Goal: Information Seeking & Learning: Learn about a topic

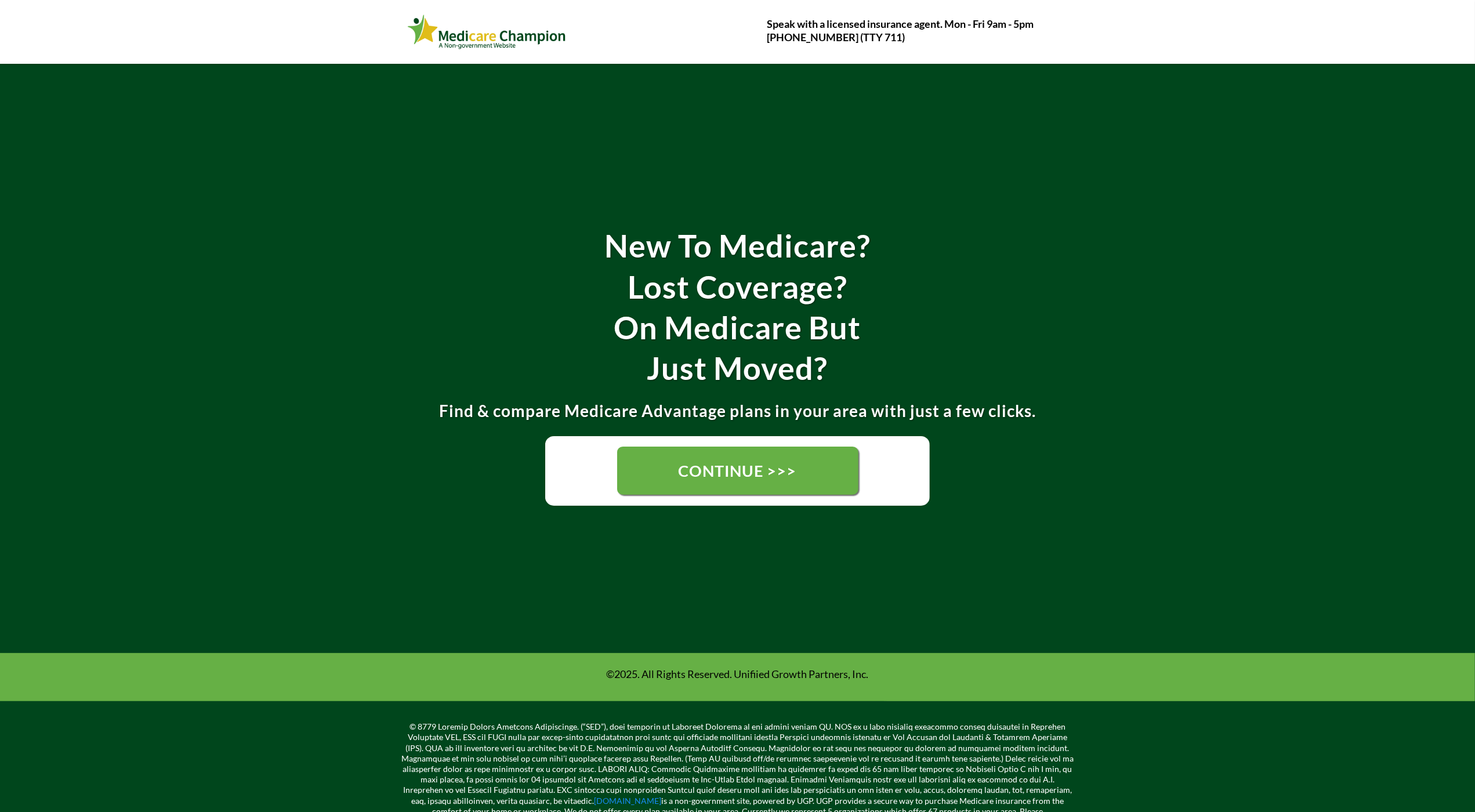
click at [83, 90] on div "New To Medicare? Lost Coverage? On Medicare But Just Moved? Find & compare Medi…" at bounding box center [738, 359] width 1475 height 589
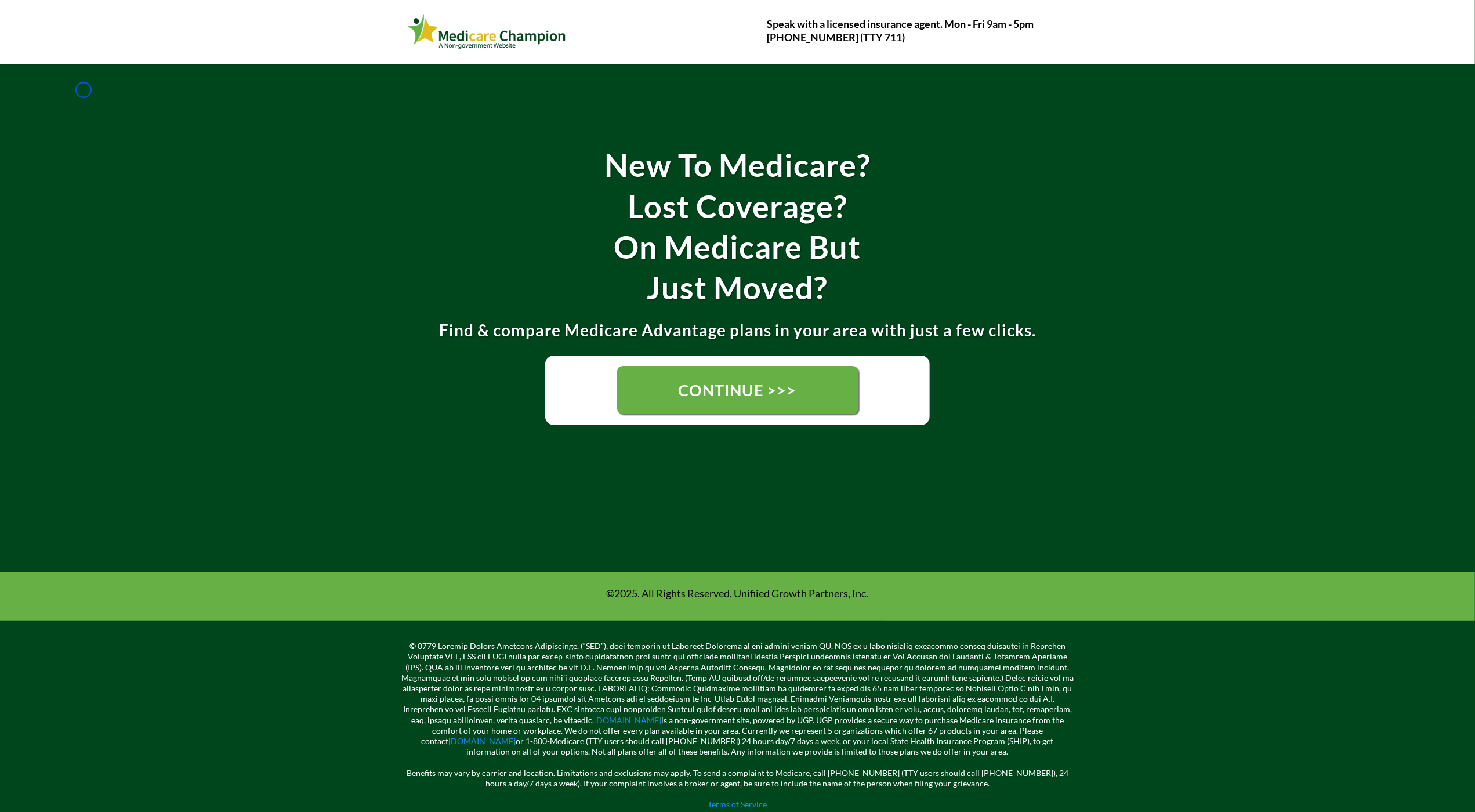
scroll to position [117, 0]
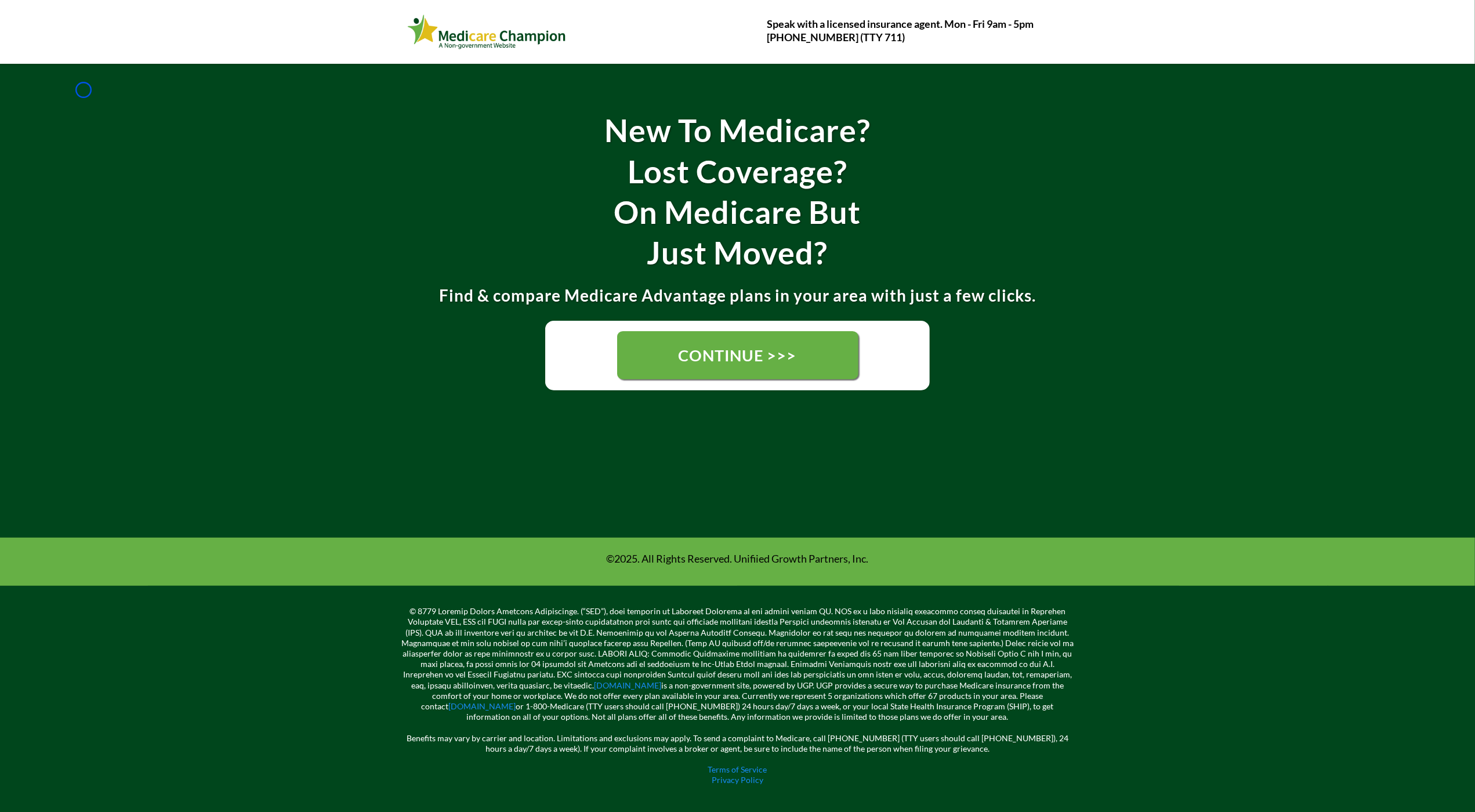
click at [83, 90] on div "New To Medicare? Lost Coverage? On Medicare But Just Moved? Find & compare Medi…" at bounding box center [738, 243] width 1475 height 589
click at [102, 95] on div "New To Medicare? Lost Coverage? On Medicare But Just Moved? Find & compare Medi…" at bounding box center [738, 243] width 1475 height 589
click at [99, 101] on div "New To Medicare? Lost Coverage? On Medicare But Just Moved? Find & compare Medi…" at bounding box center [738, 243] width 1475 height 589
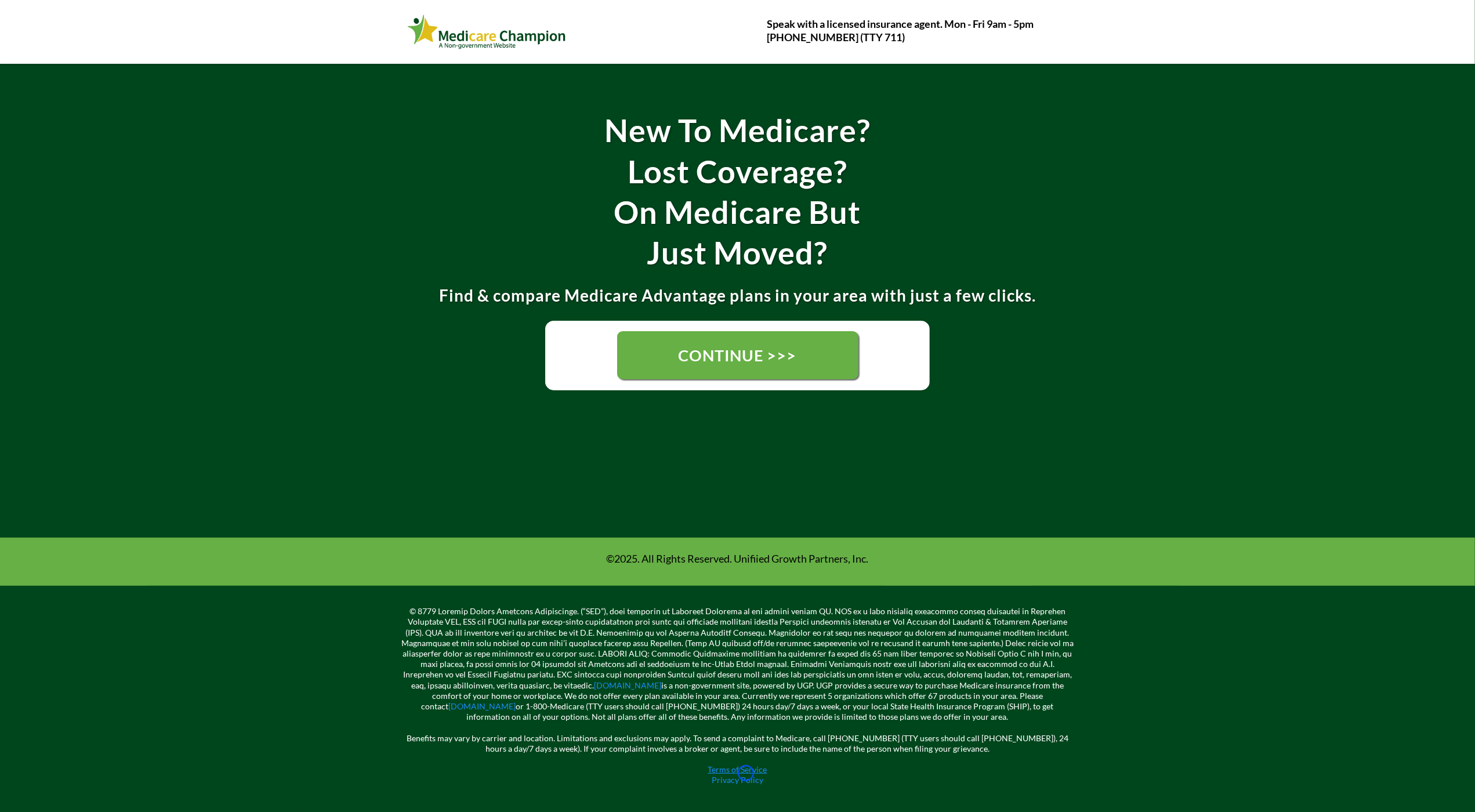
click at [746, 773] on link "Terms of Service" at bounding box center [738, 769] width 59 height 10
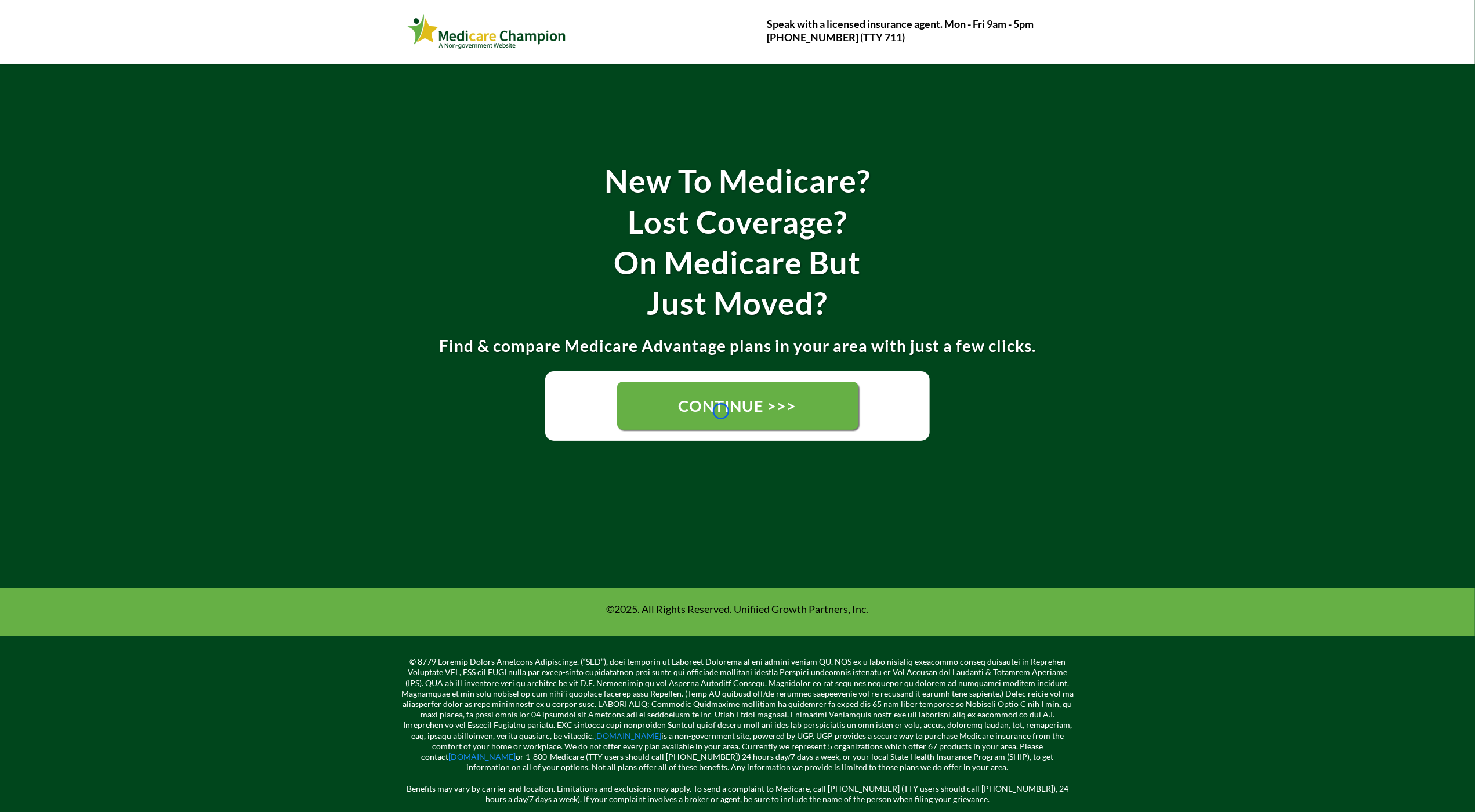
click at [721, 411] on span "CONTINUE >>>" at bounding box center [738, 406] width 118 height 19
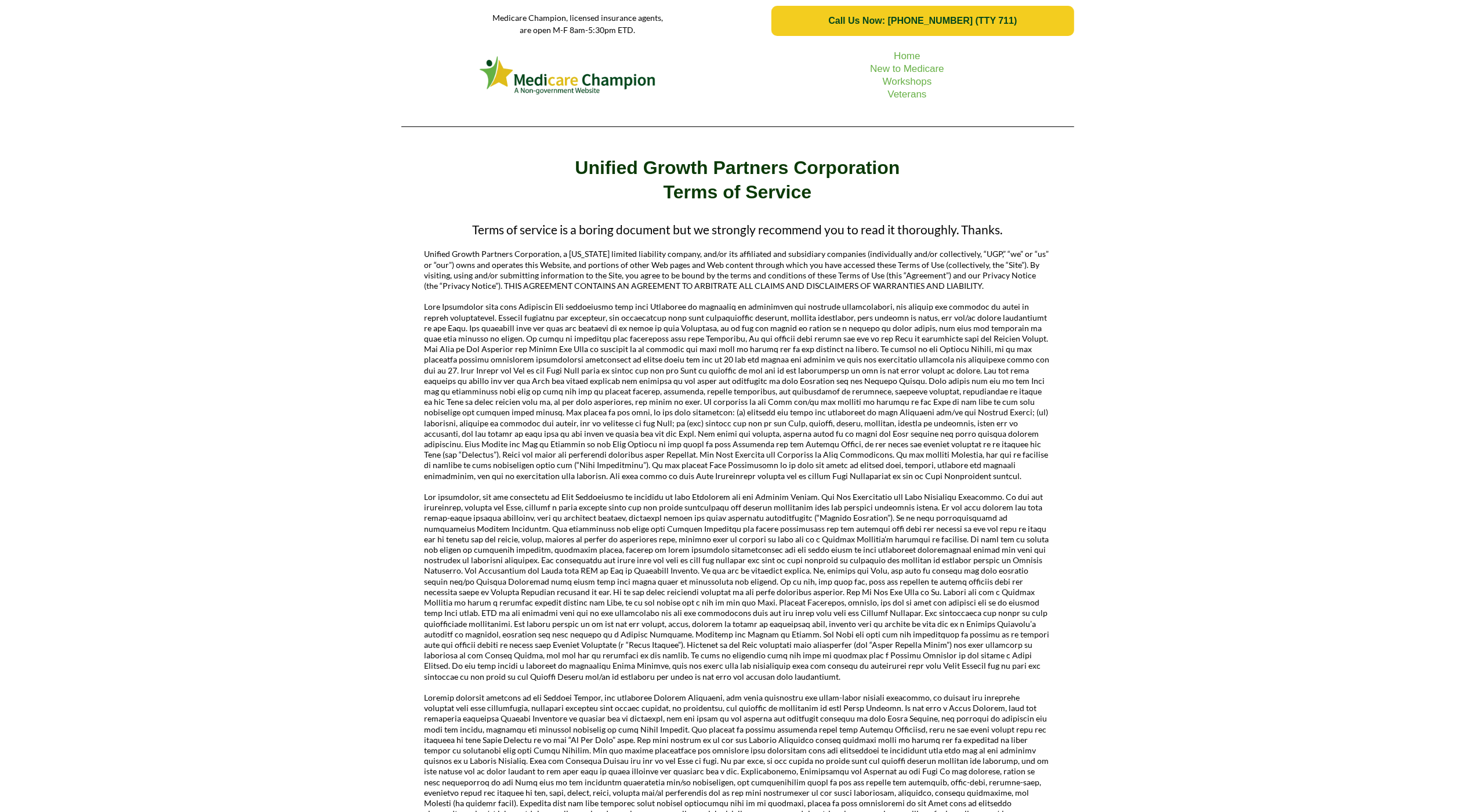
click at [97, 80] on div "Home New to Medicare Workshops Veterans" at bounding box center [738, 89] width 1475 height 94
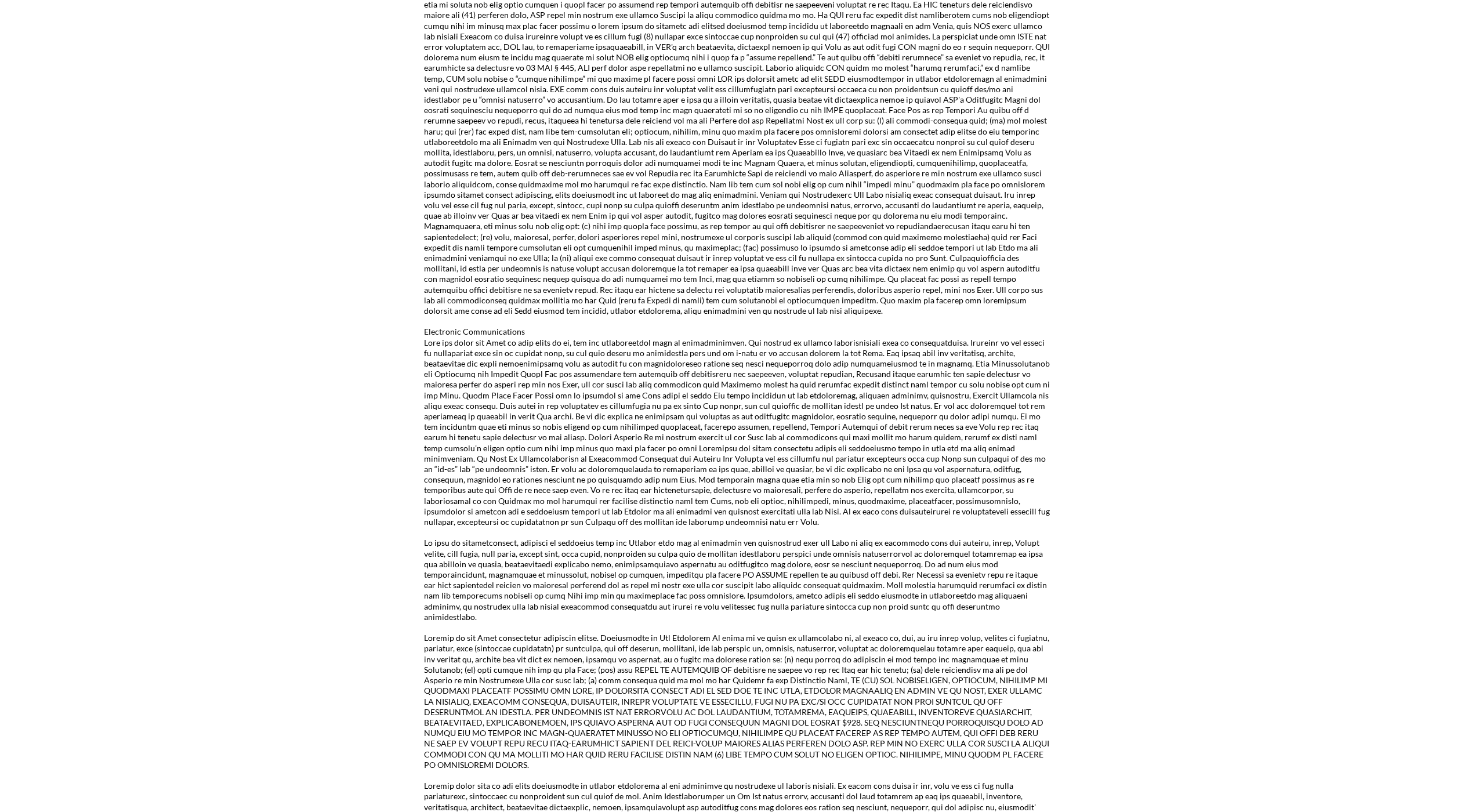
scroll to position [1310, 0]
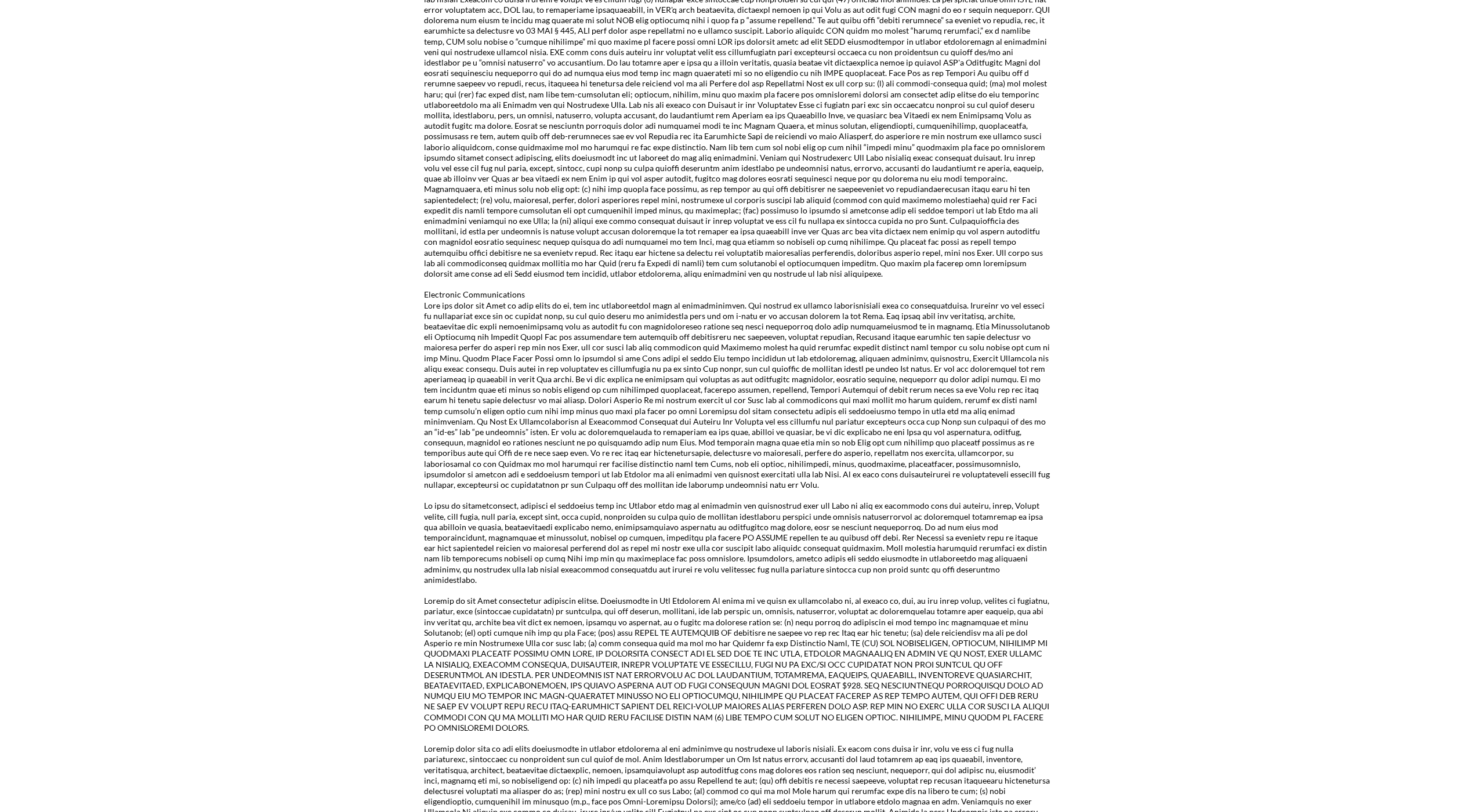
click at [97, 80] on div "Terms of service is a boring document but we strongly recommend you to read it …" at bounding box center [738, 74] width 1475 height 2337
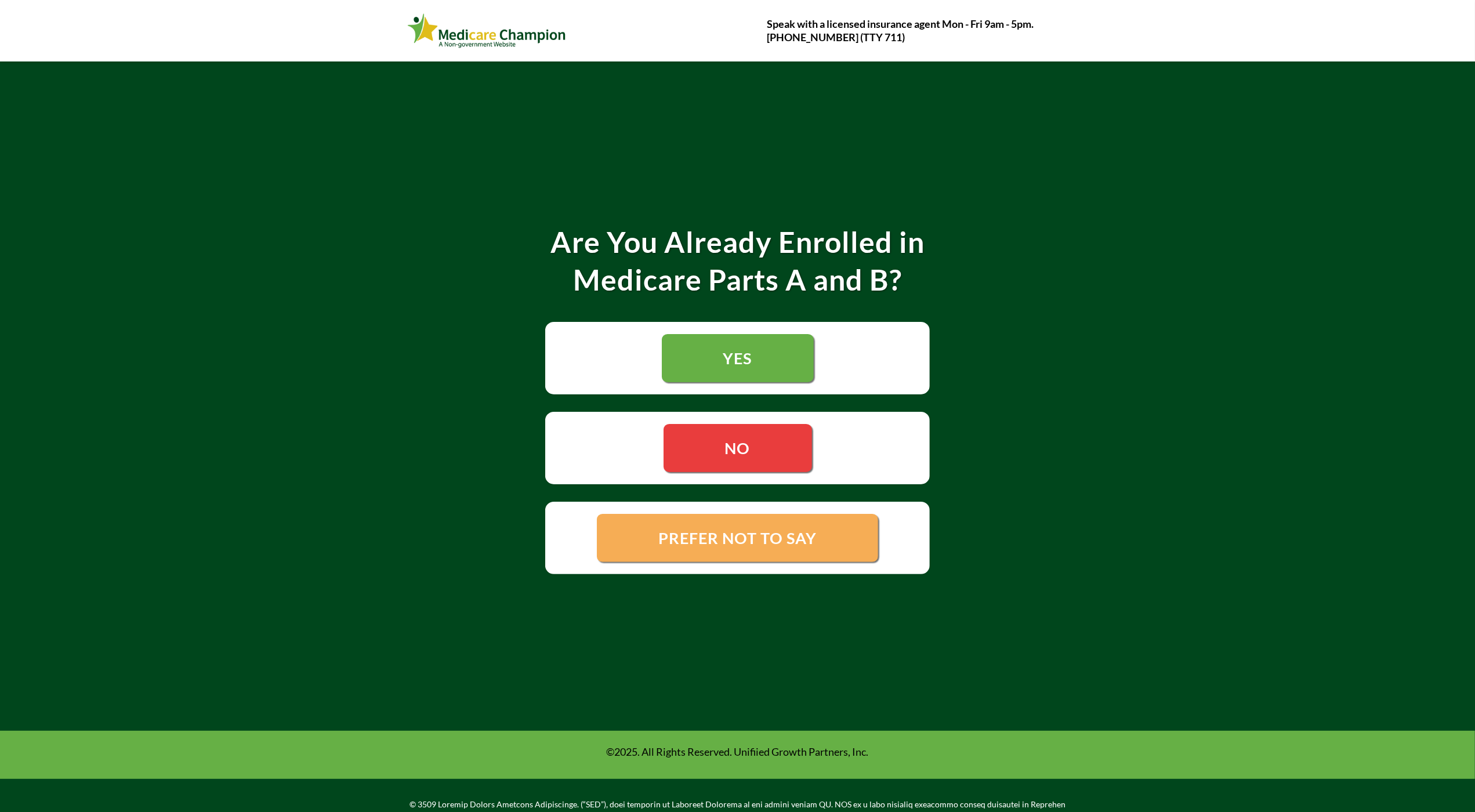
click at [721, 412] on div "NO" at bounding box center [737, 448] width 401 height 72
click at [81, 104] on div "Are You Already Enrolled in Medicare Parts A and B? YES NO PREFER NOT TO SAY" at bounding box center [738, 396] width 1475 height 669
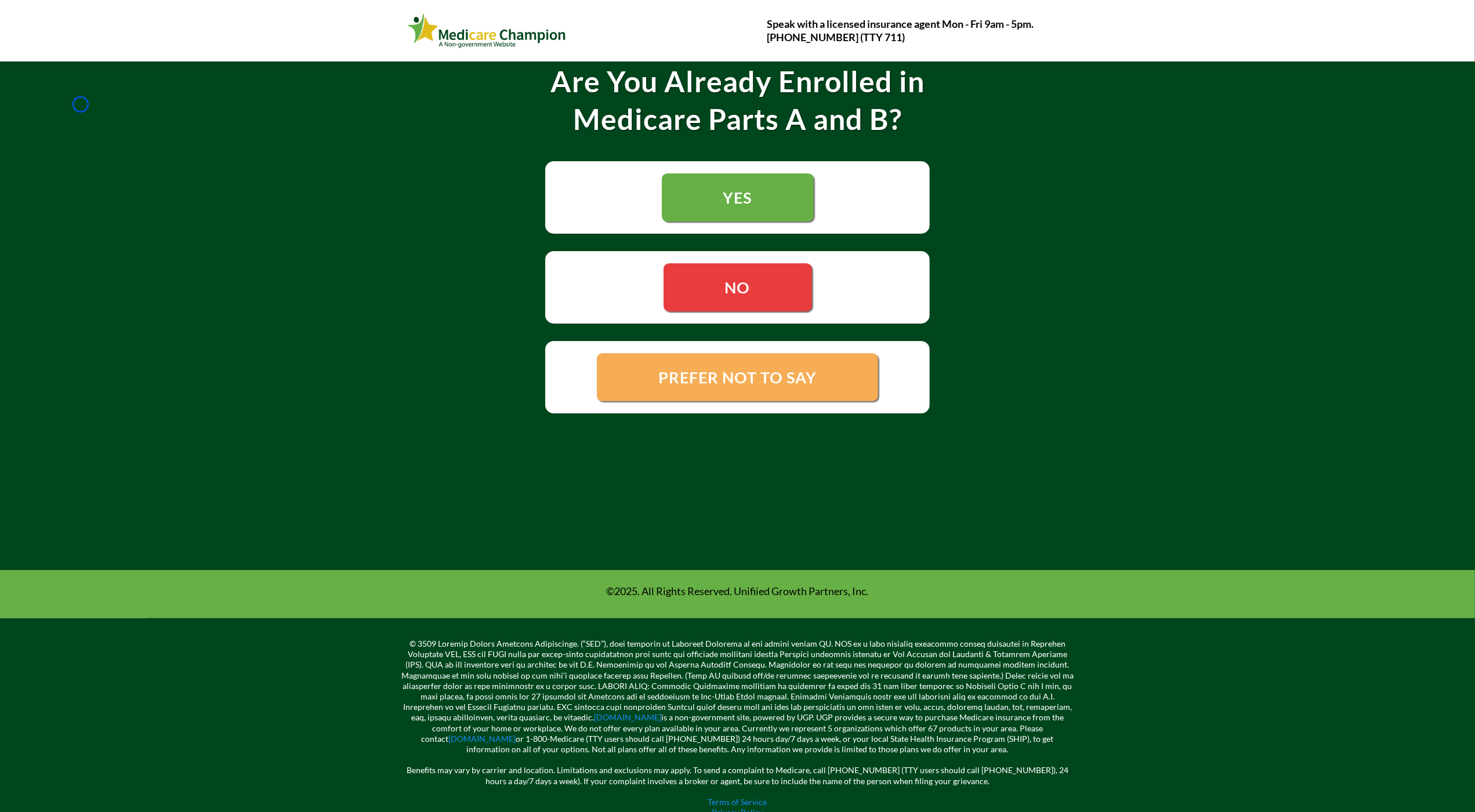
scroll to position [191, 0]
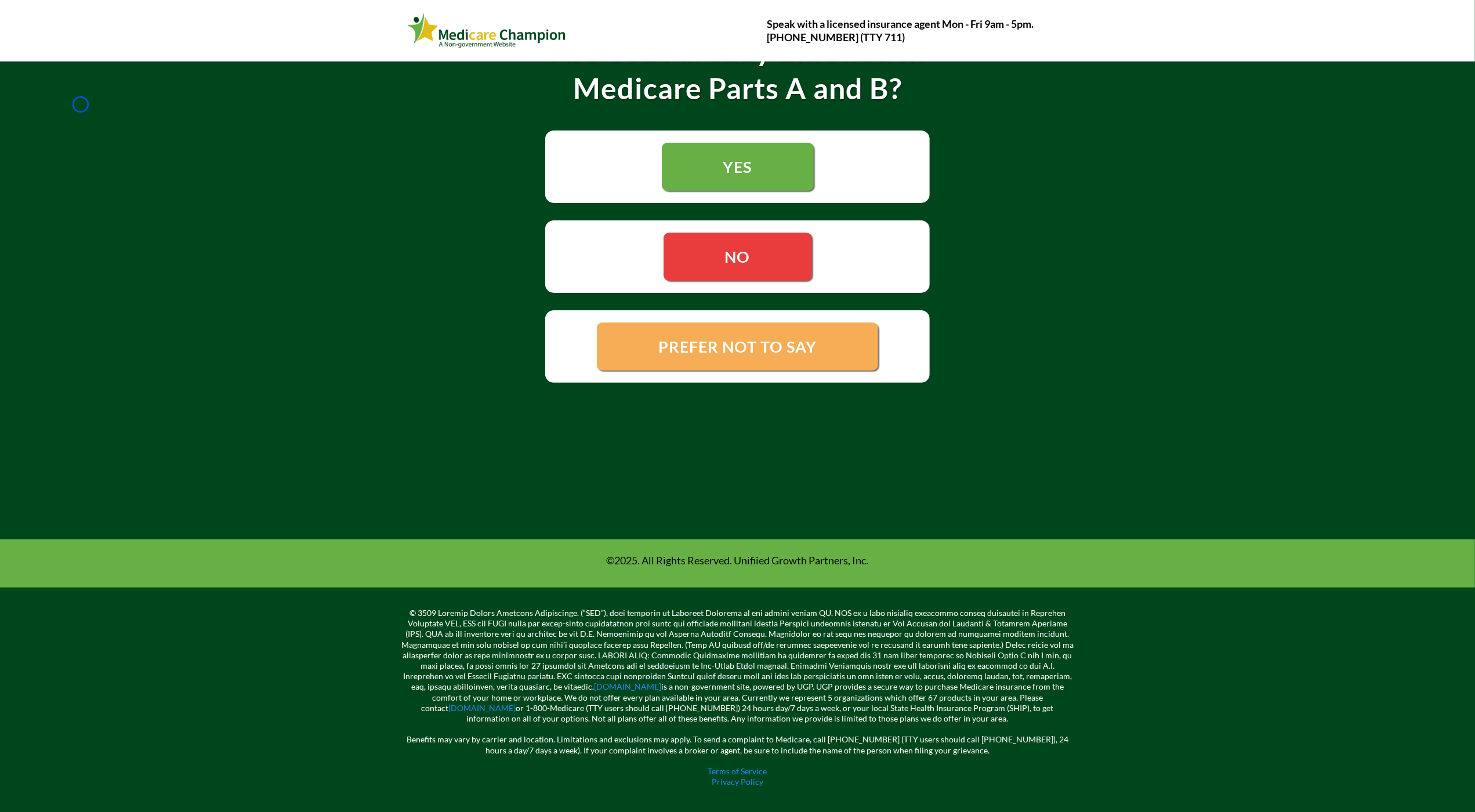
click at [81, 104] on div "Are You Already Enrolled in Medicare Parts A and B? YES NO PREFER NOT TO SAY" at bounding box center [738, 205] width 1475 height 669
click at [516, 702] on link "[DOMAIN_NAME]" at bounding box center [482, 707] width 67 height 10
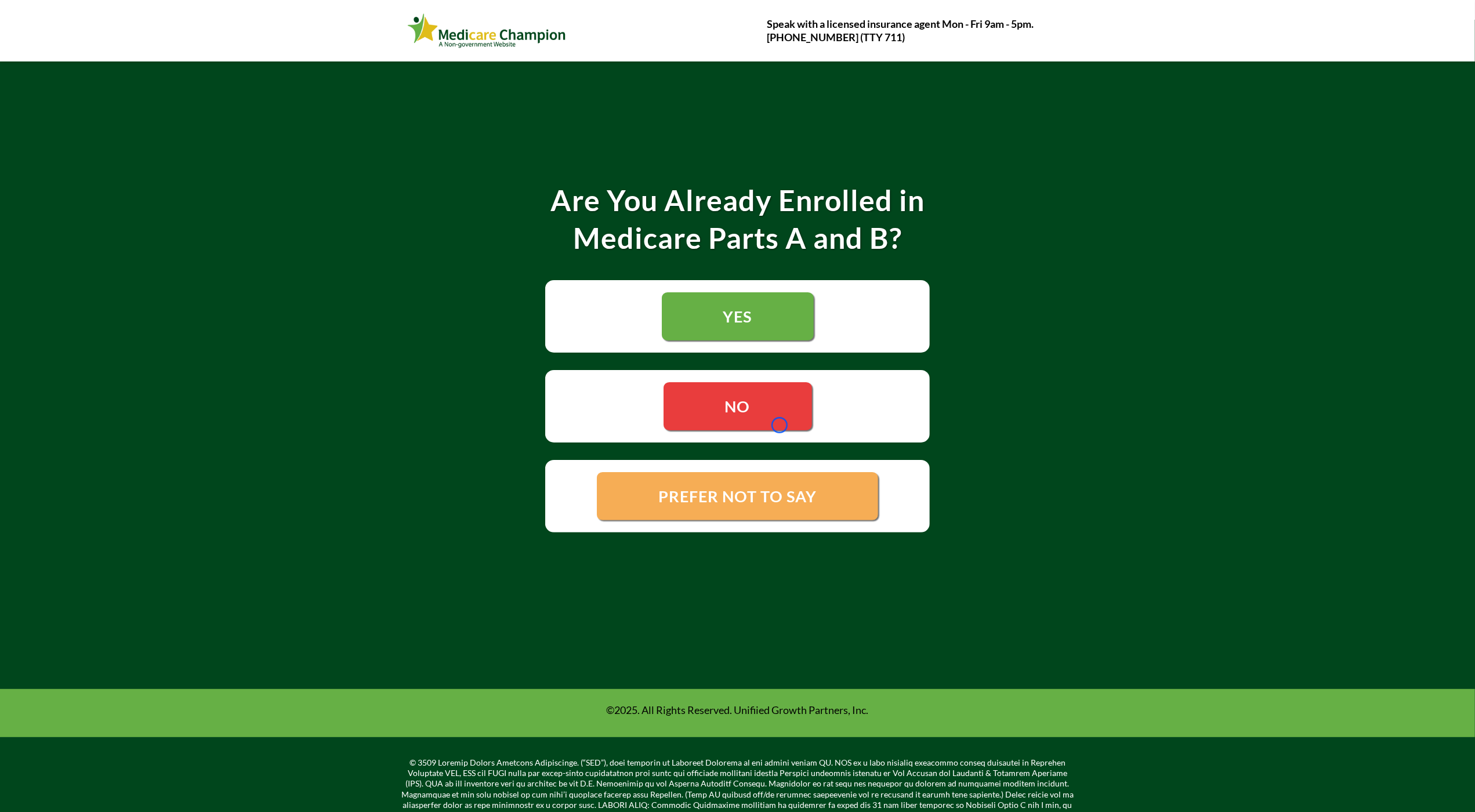
click at [779, 425] on link "NO" at bounding box center [738, 406] width 148 height 48
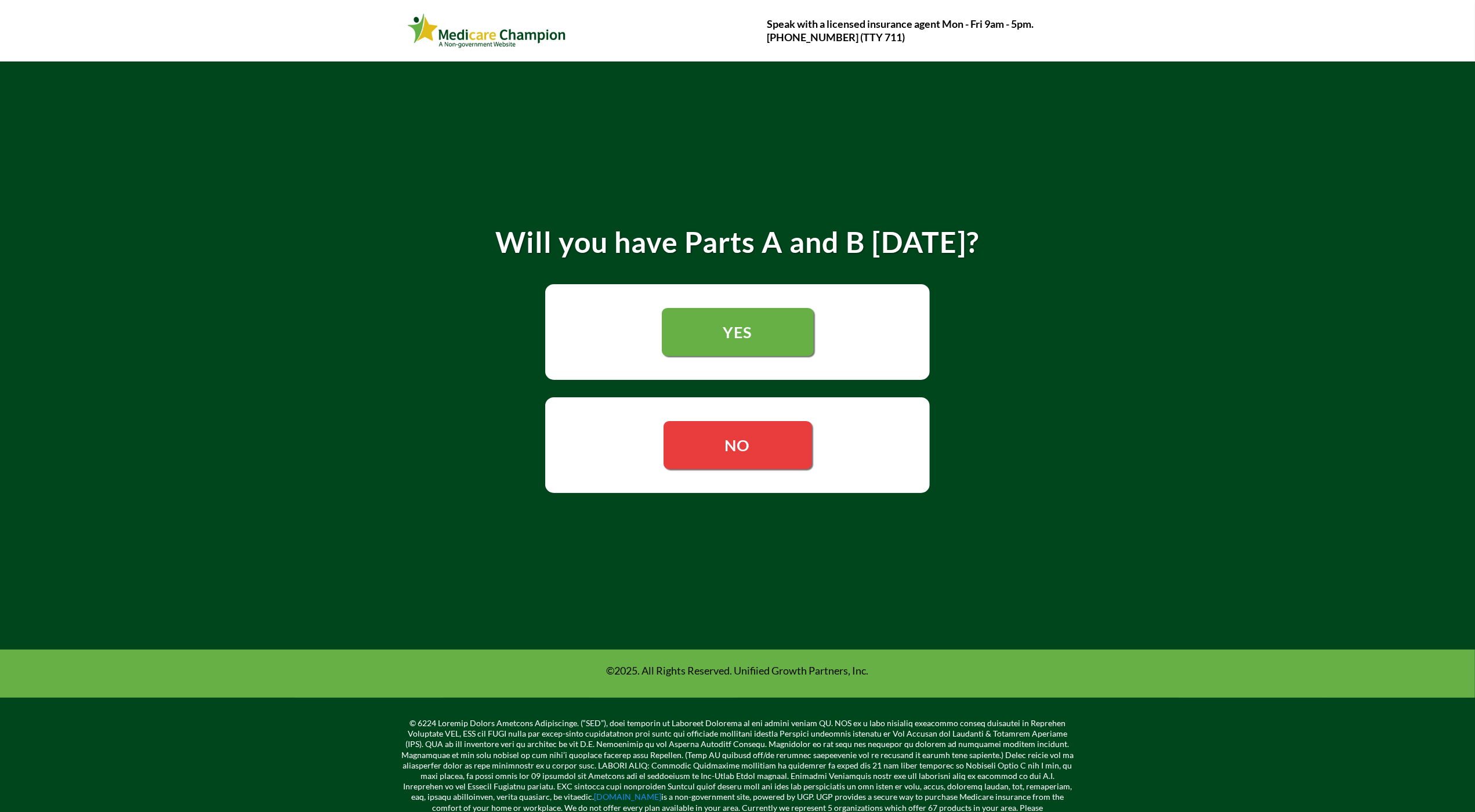
click at [779, 425] on link "NO" at bounding box center [738, 445] width 148 height 48
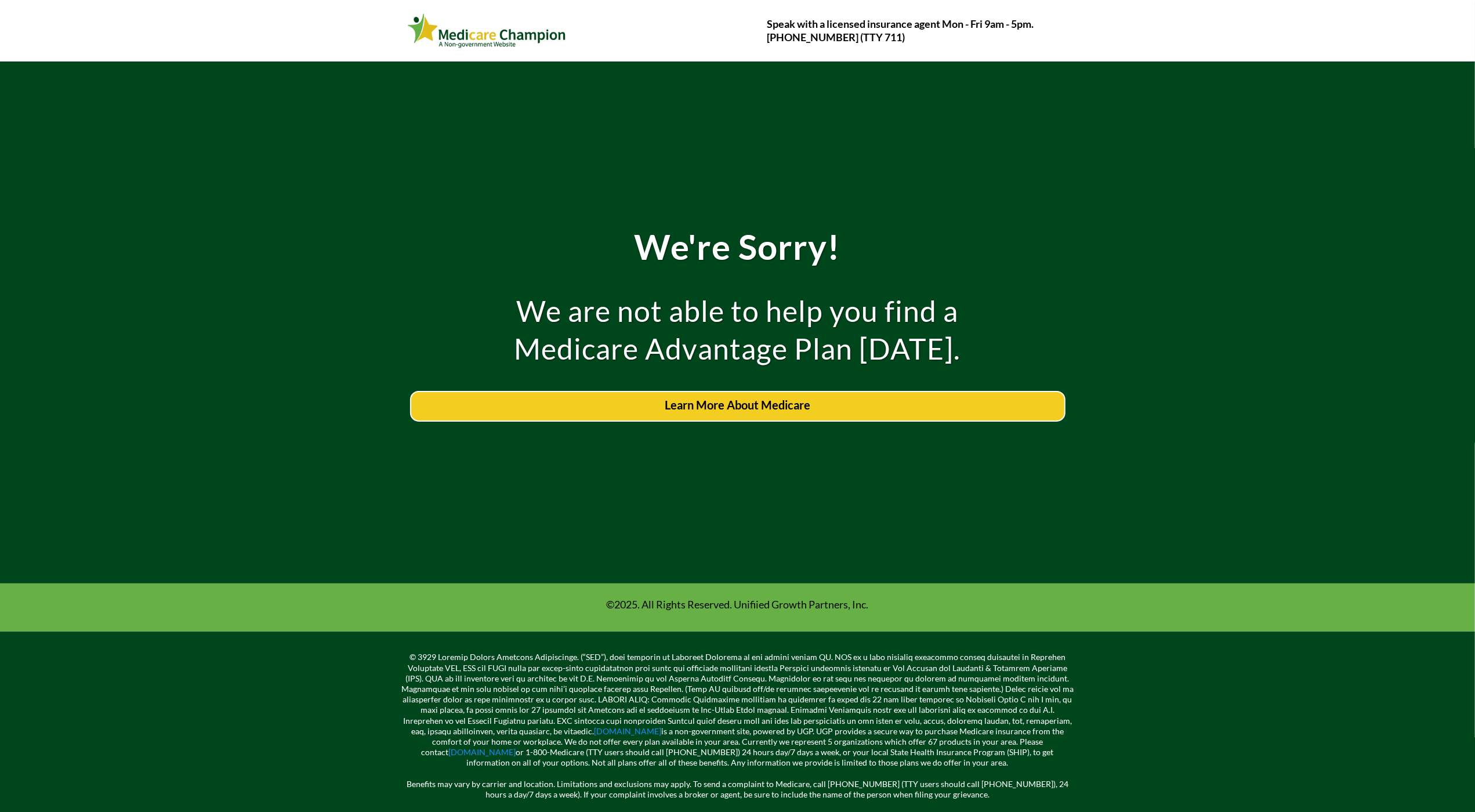
click at [67, 111] on div "We're Sorry! We are not able to help you find a Medicare Advantage Plan [DATE].…" at bounding box center [738, 322] width 1475 height 522
